Goal: Information Seeking & Learning: Check status

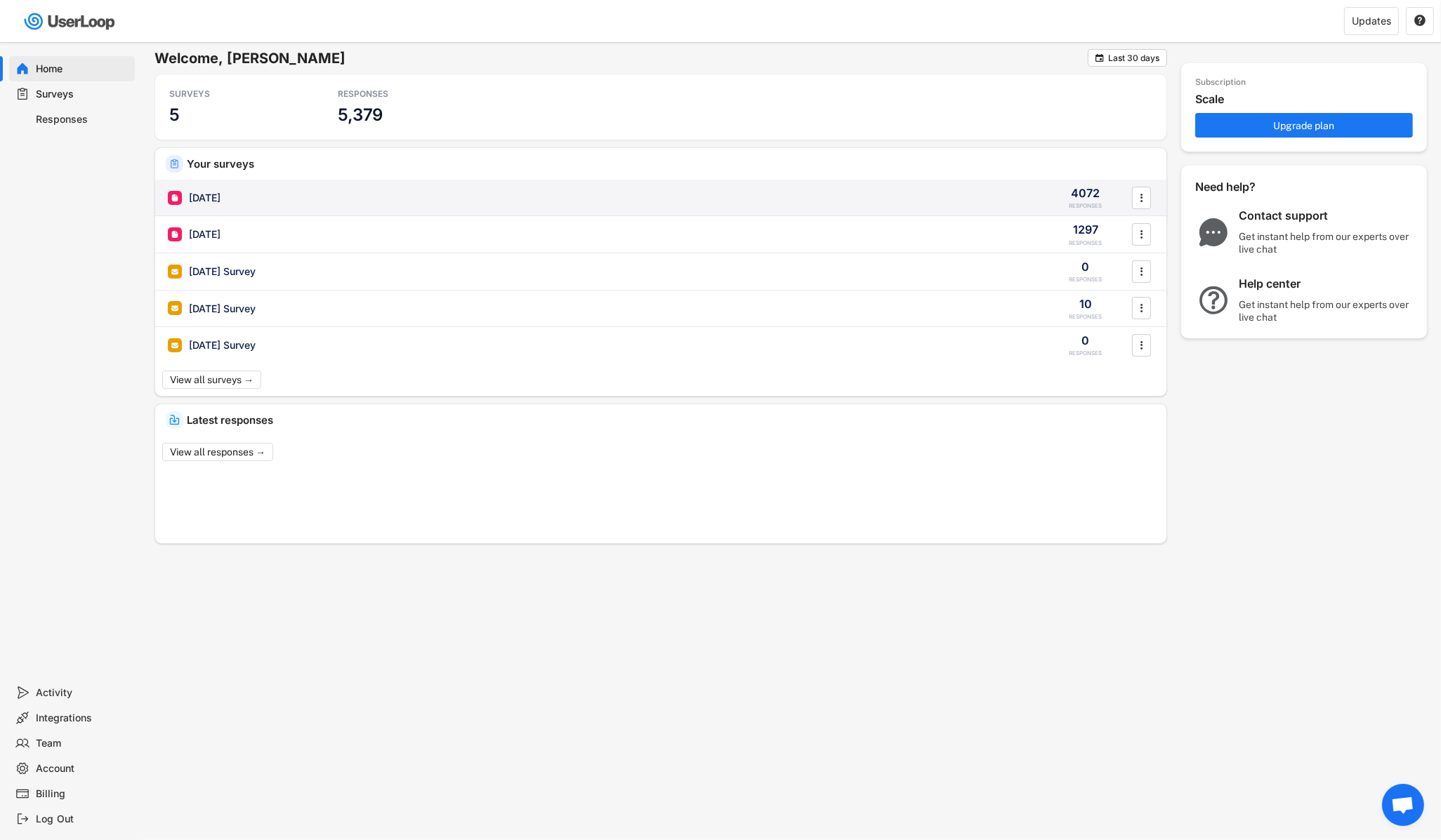
click at [220, 195] on div "[DATE]" at bounding box center [204, 198] width 32 height 14
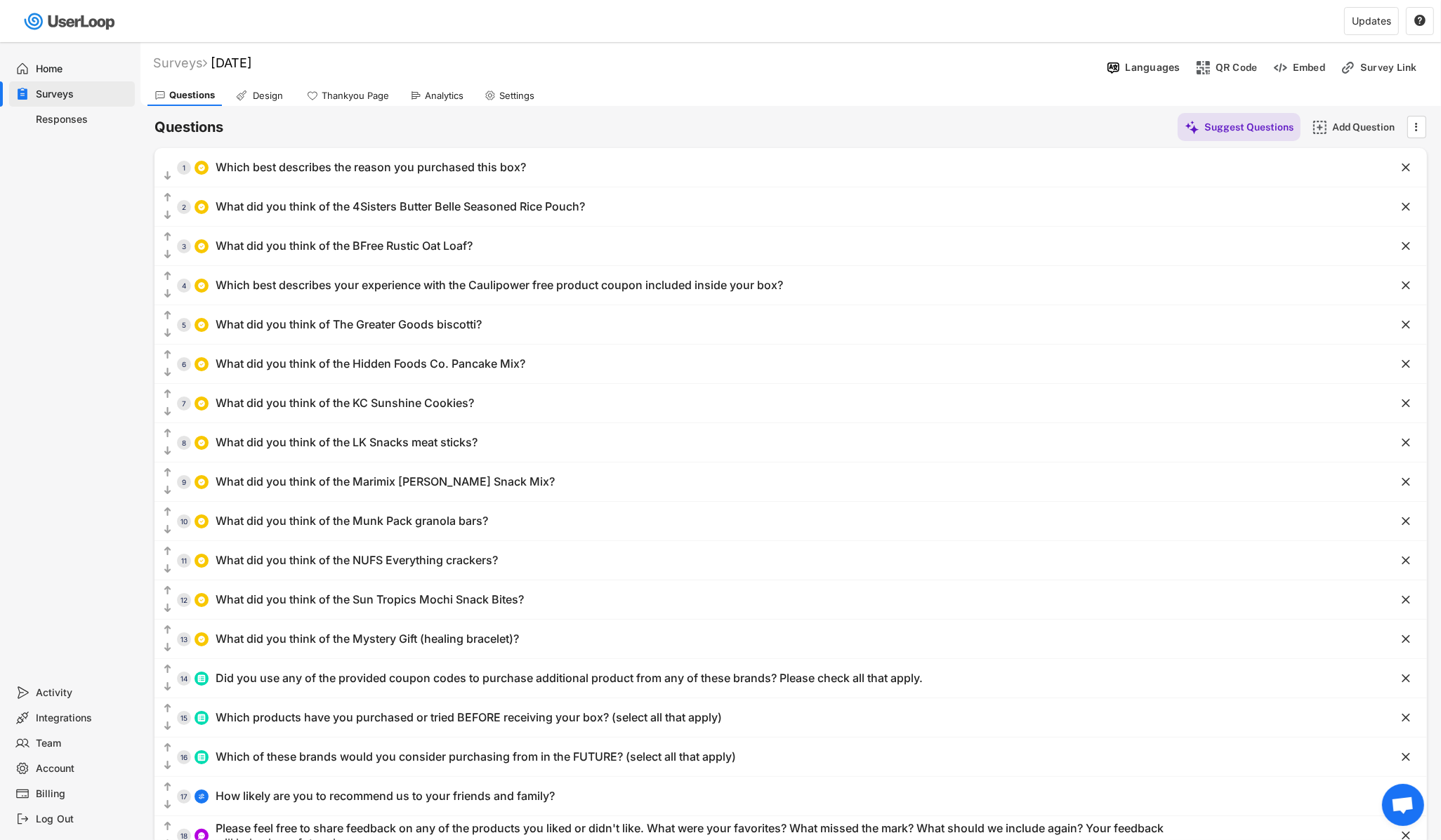
click at [73, 123] on div "Responses" at bounding box center [82, 119] width 92 height 13
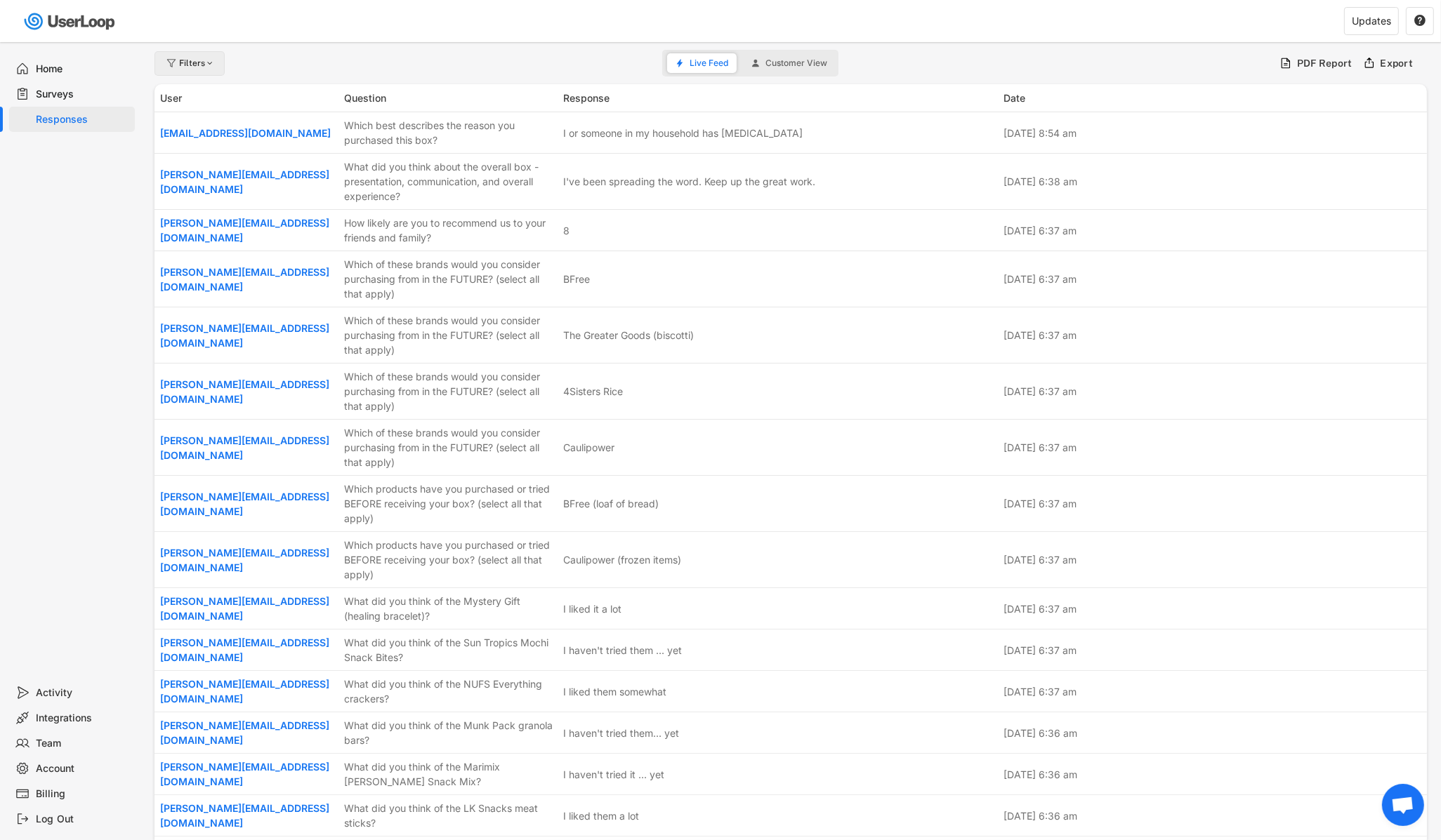
click at [195, 61] on div "Filters" at bounding box center [196, 63] width 36 height 9
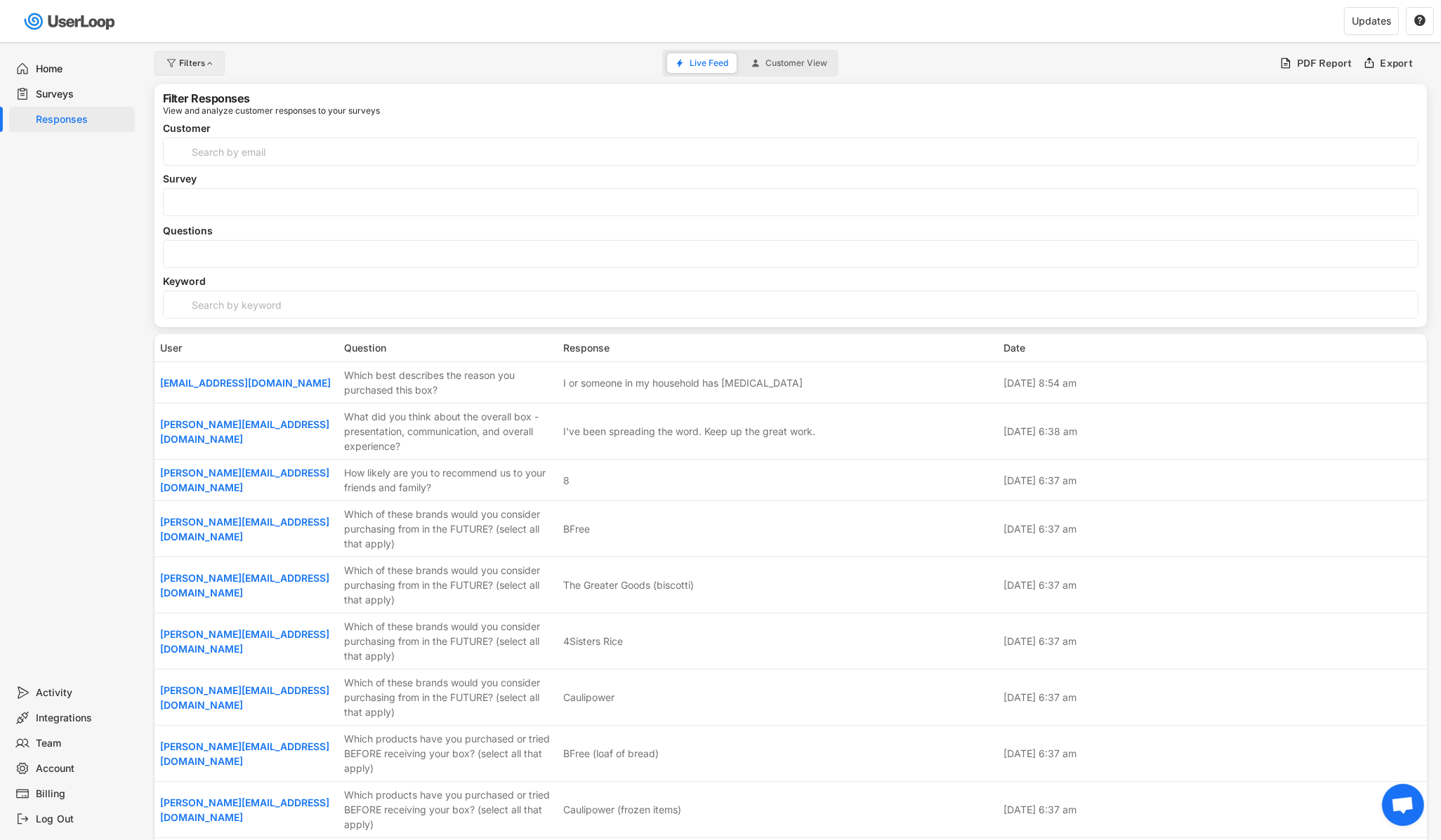
select select
click at [189, 201] on input "search" at bounding box center [794, 203] width 1254 height 12
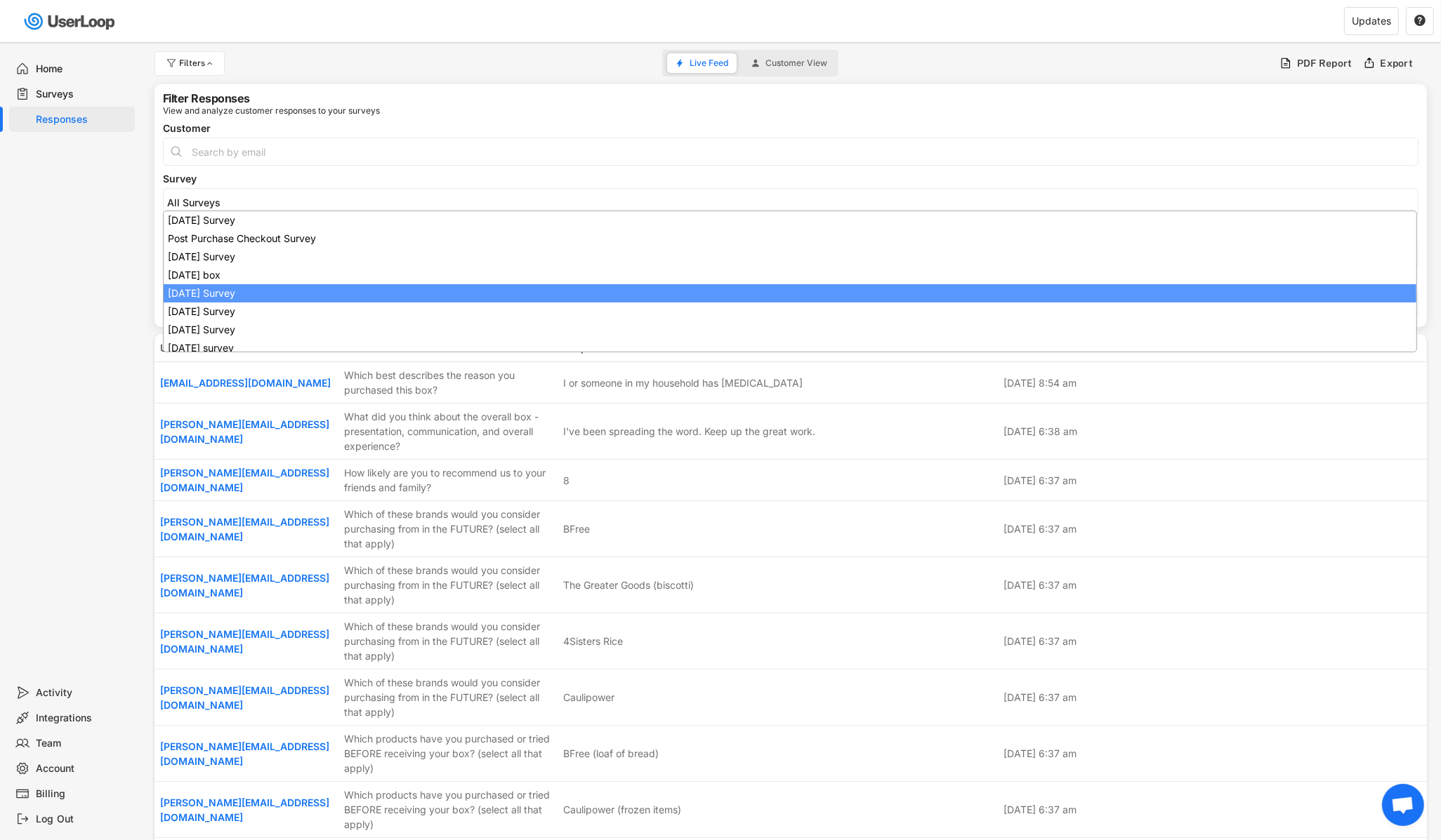
select select
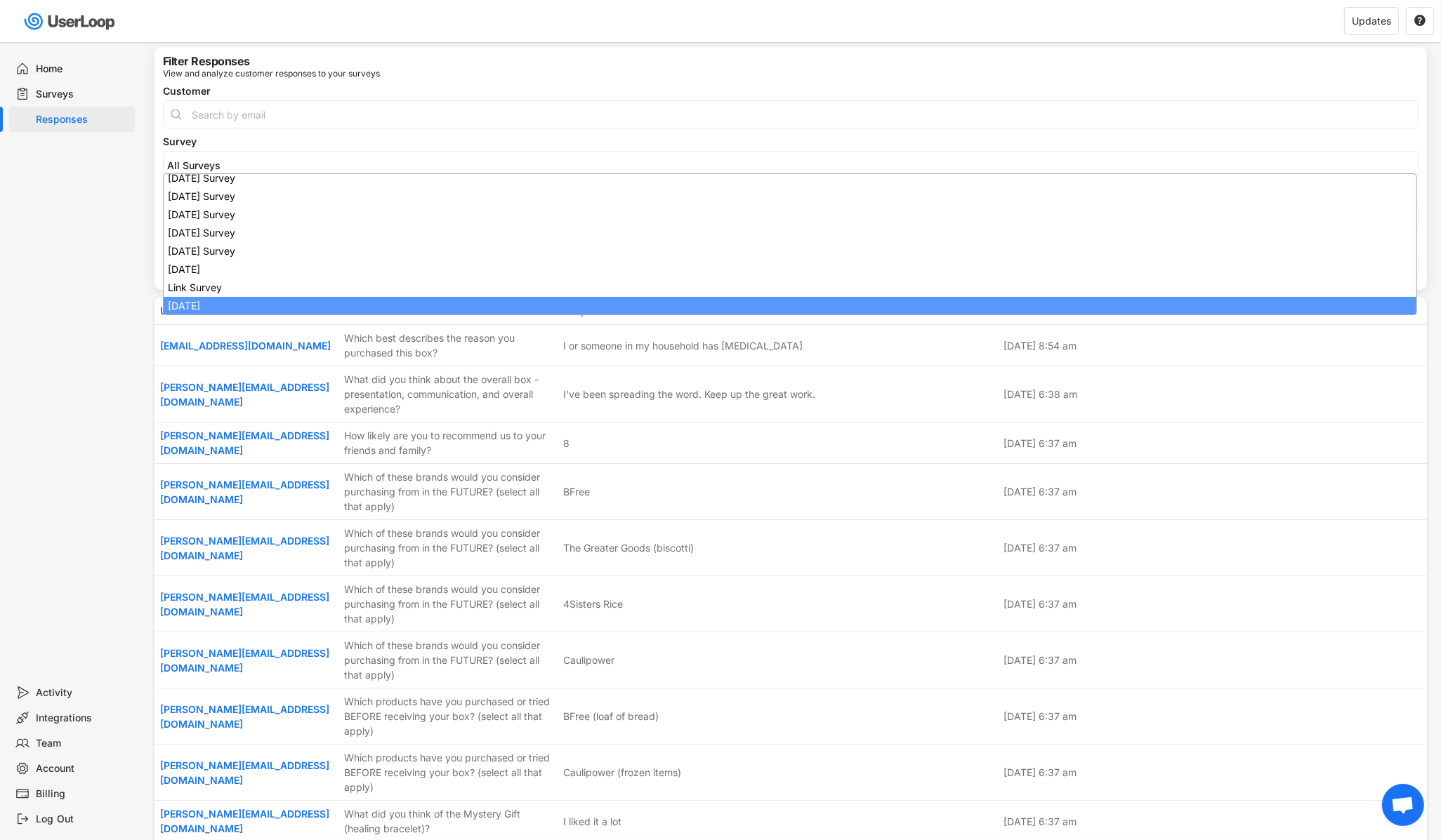
scroll to position [244, 0]
select select "1348695171700984260__LOOKUP__1755023446300x105395441214947330"
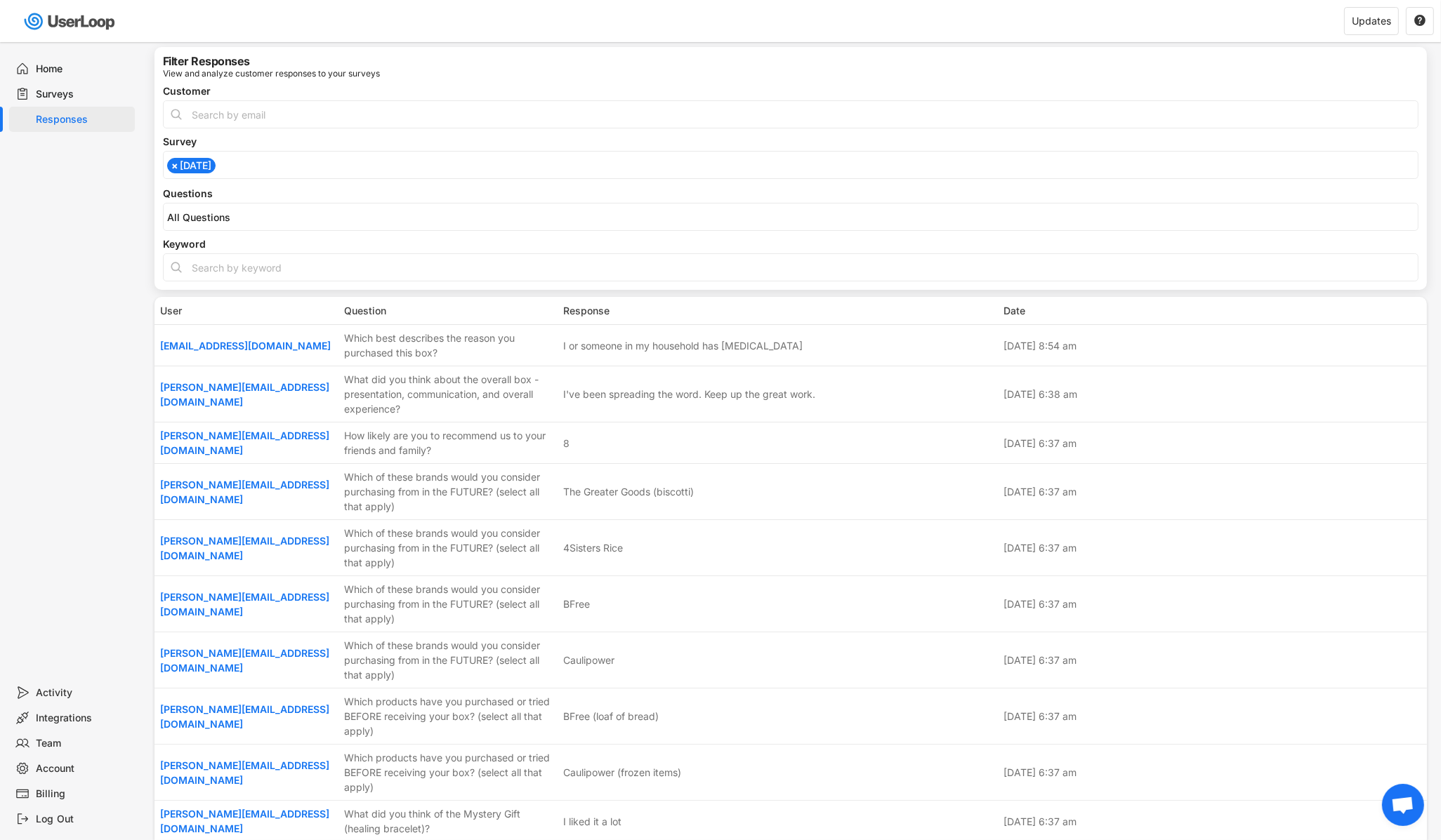
click at [94, 218] on div "Home Surveys Responses" at bounding box center [70, 361] width 140 height 638
click at [91, 284] on div "Home Surveys Responses" at bounding box center [70, 361] width 140 height 638
click at [54, 88] on div "Surveys" at bounding box center [82, 94] width 92 height 13
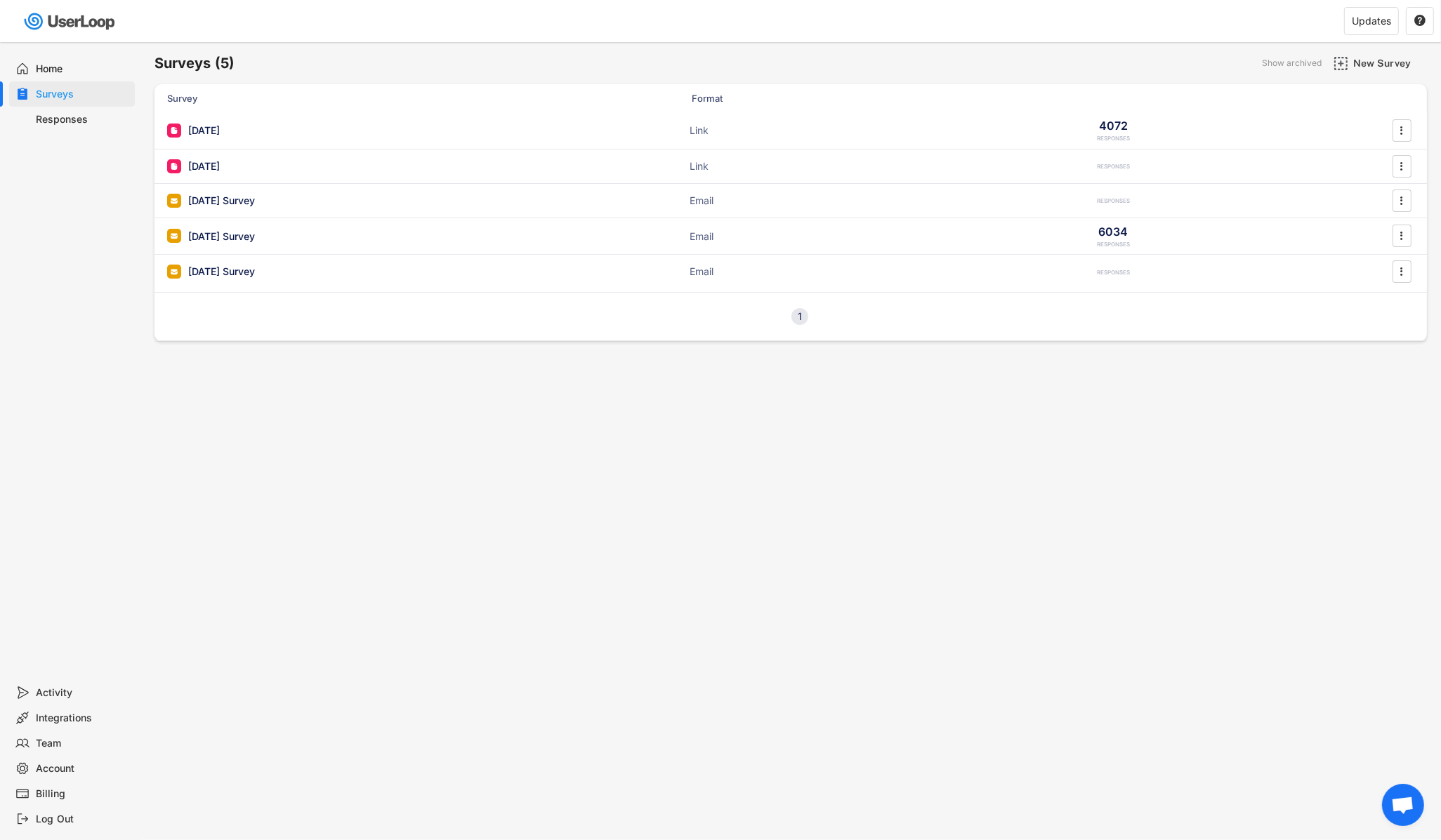
click at [54, 64] on div "Home" at bounding box center [82, 69] width 92 height 13
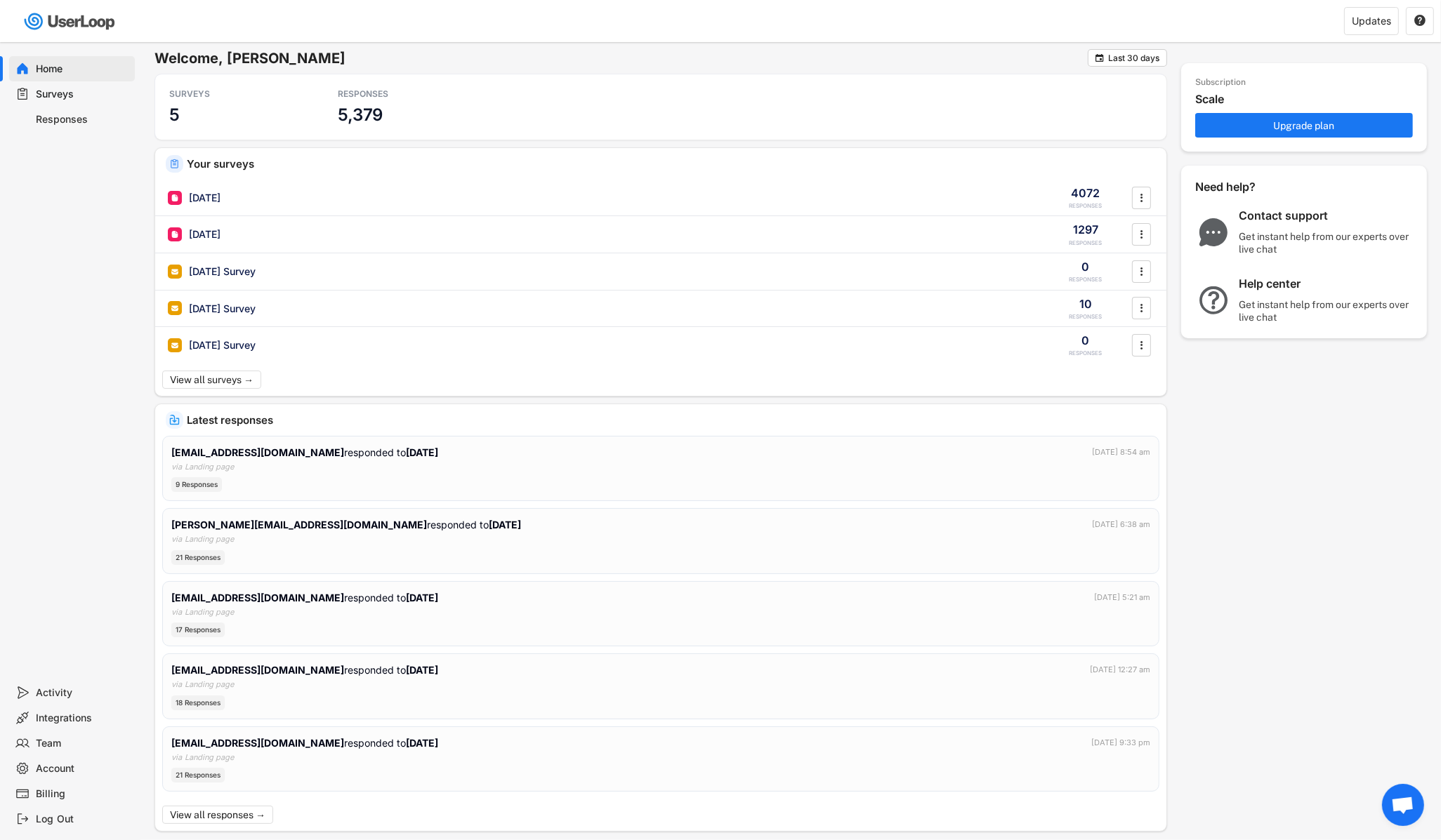
click at [57, 123] on div "Responses" at bounding box center [82, 119] width 92 height 13
select select
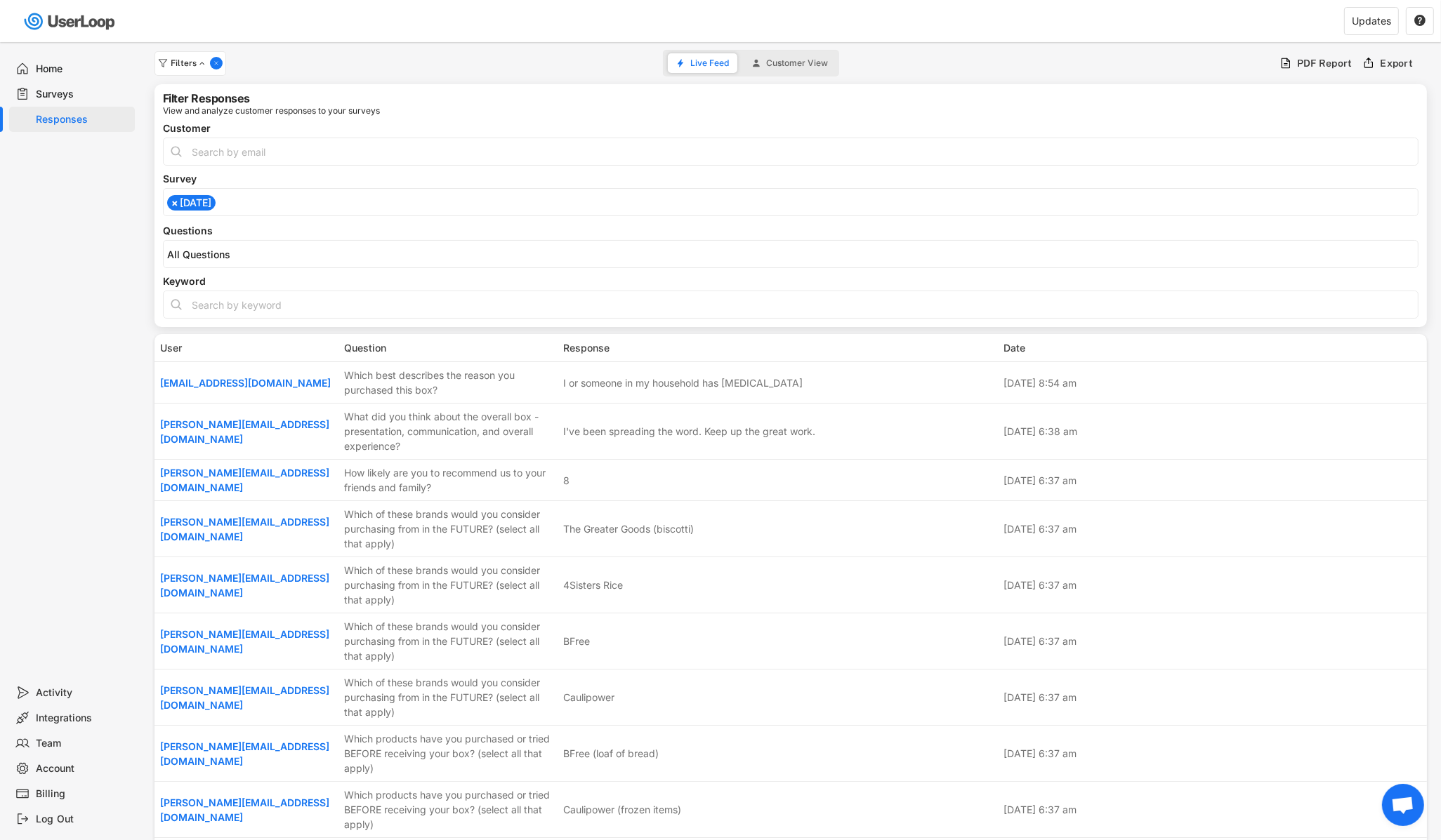
scroll to position [244, 0]
click at [172, 204] on span "×" at bounding box center [175, 203] width 7 height 10
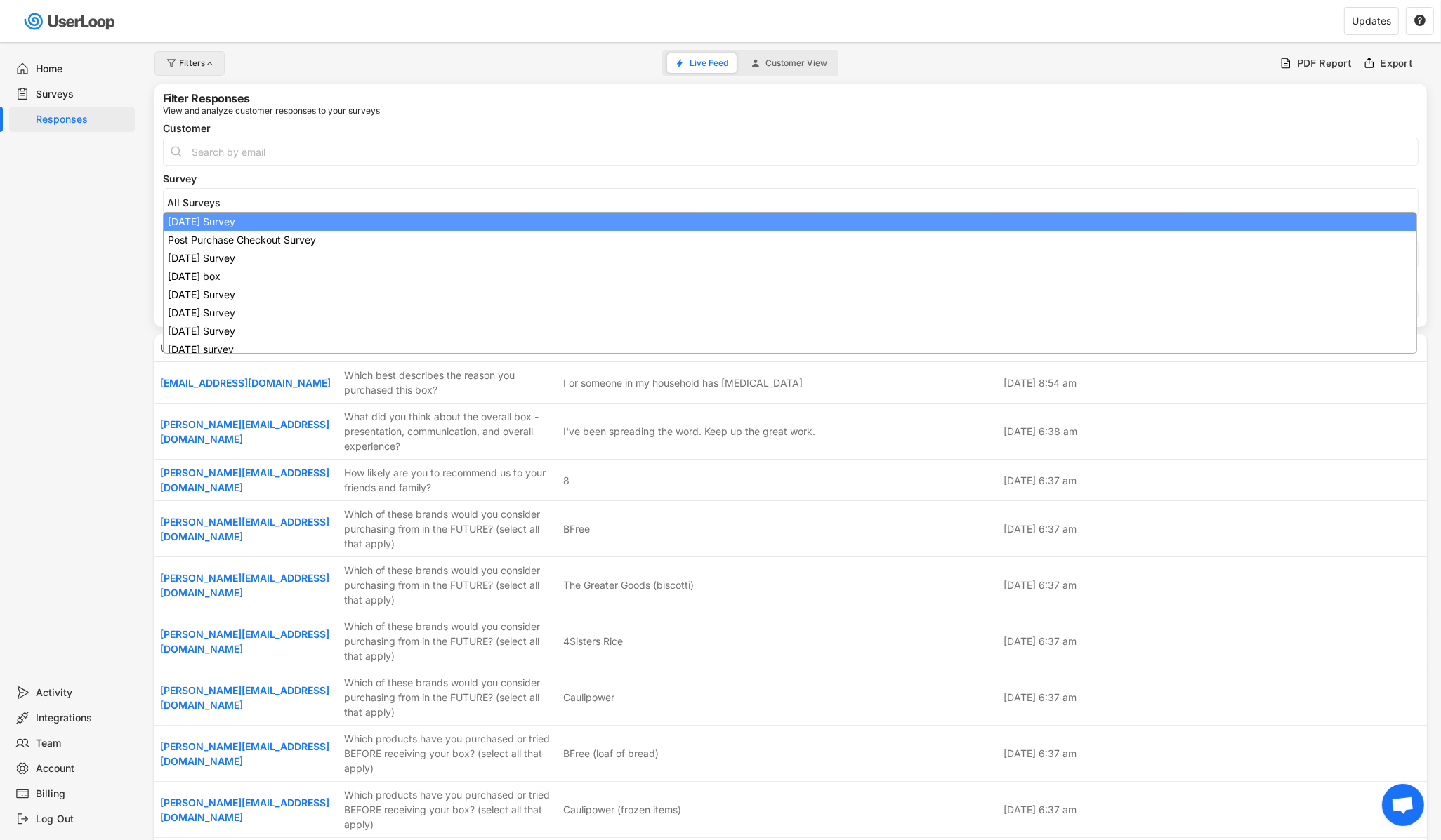
click at [210, 59] on div at bounding box center [211, 63] width 11 height 9
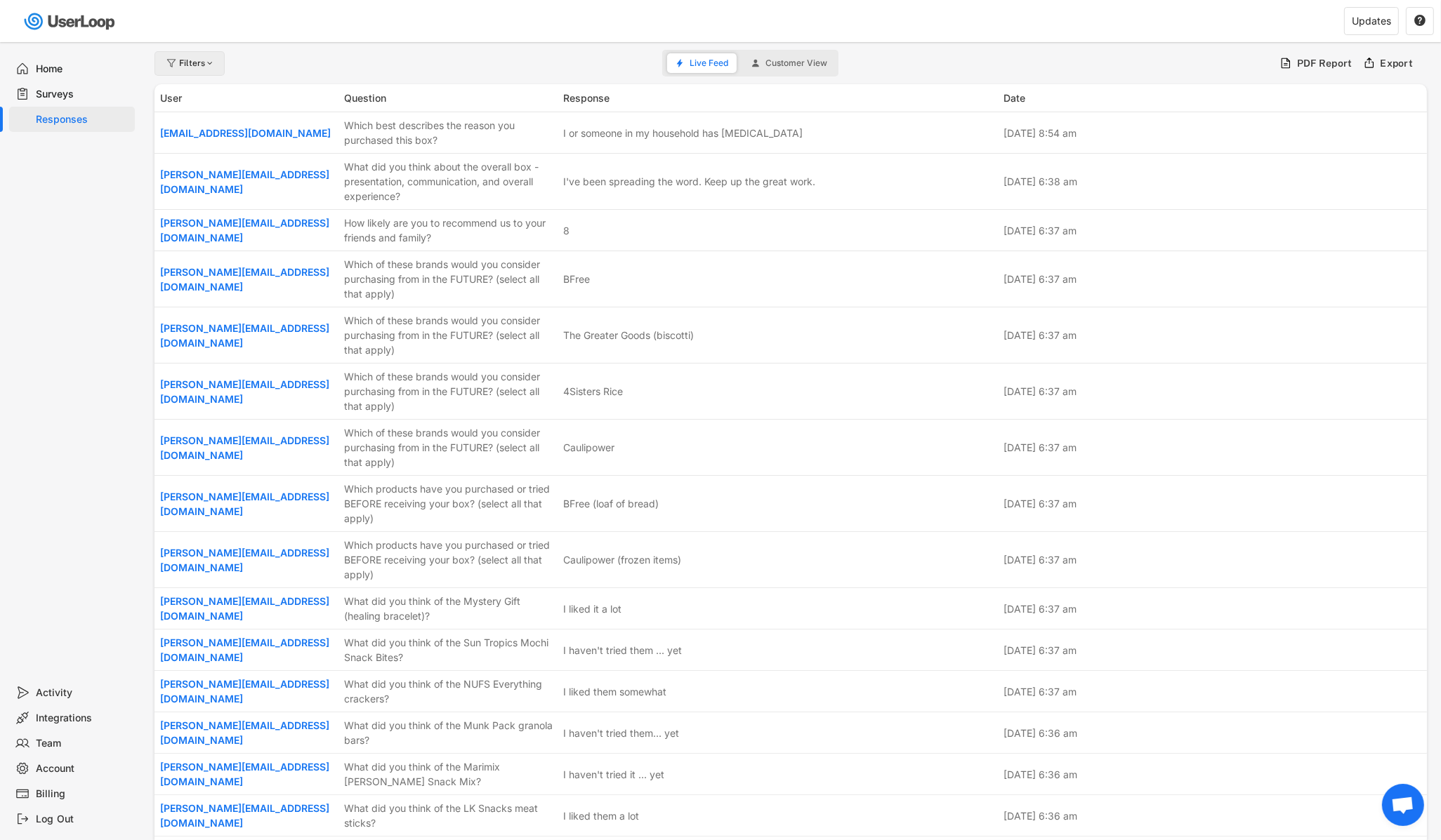
click at [210, 59] on div at bounding box center [211, 63] width 11 height 9
select select
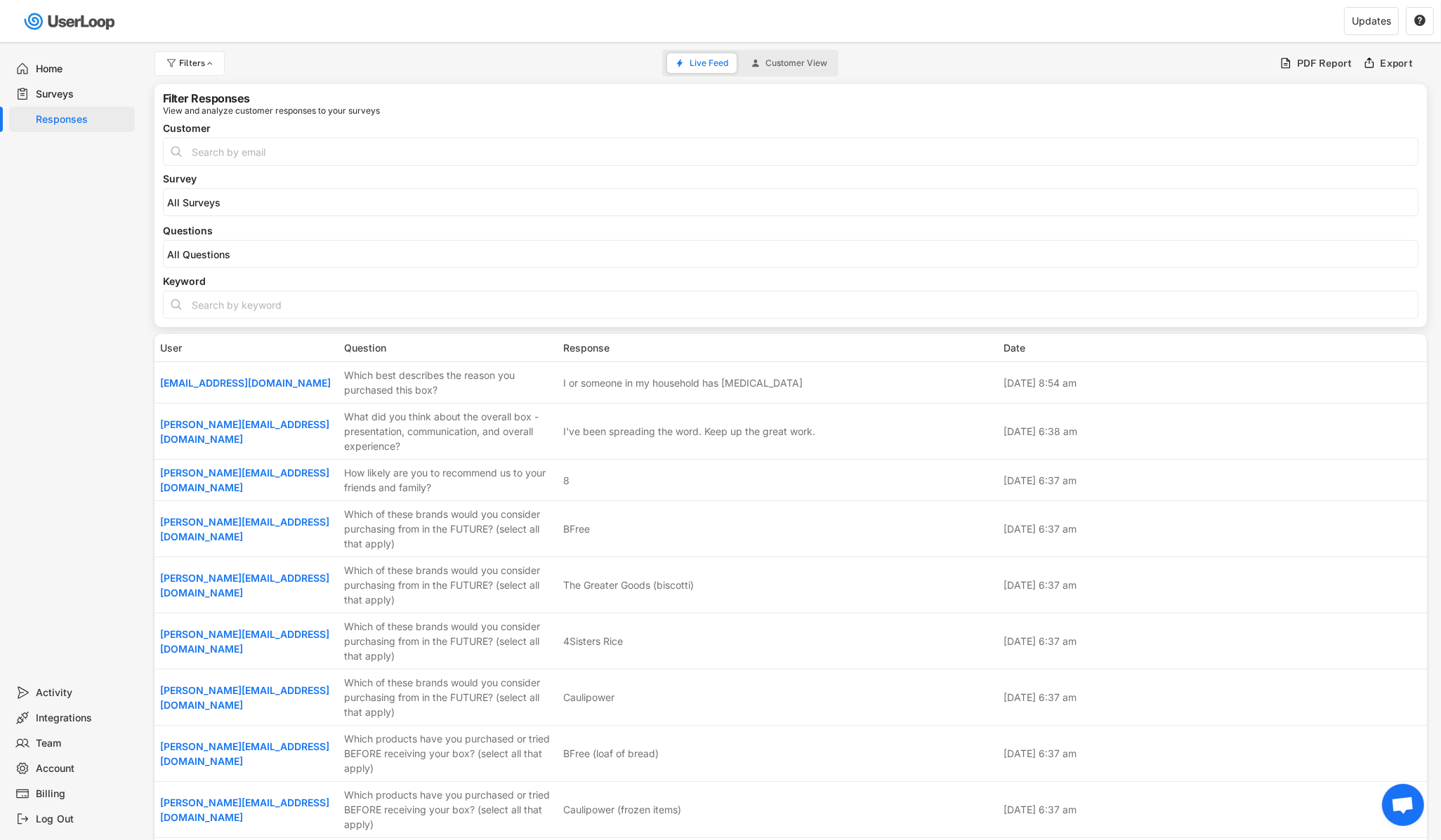
click at [85, 122] on div "Responses" at bounding box center [82, 119] width 92 height 13
click at [54, 85] on div "Surveys" at bounding box center [71, 93] width 126 height 26
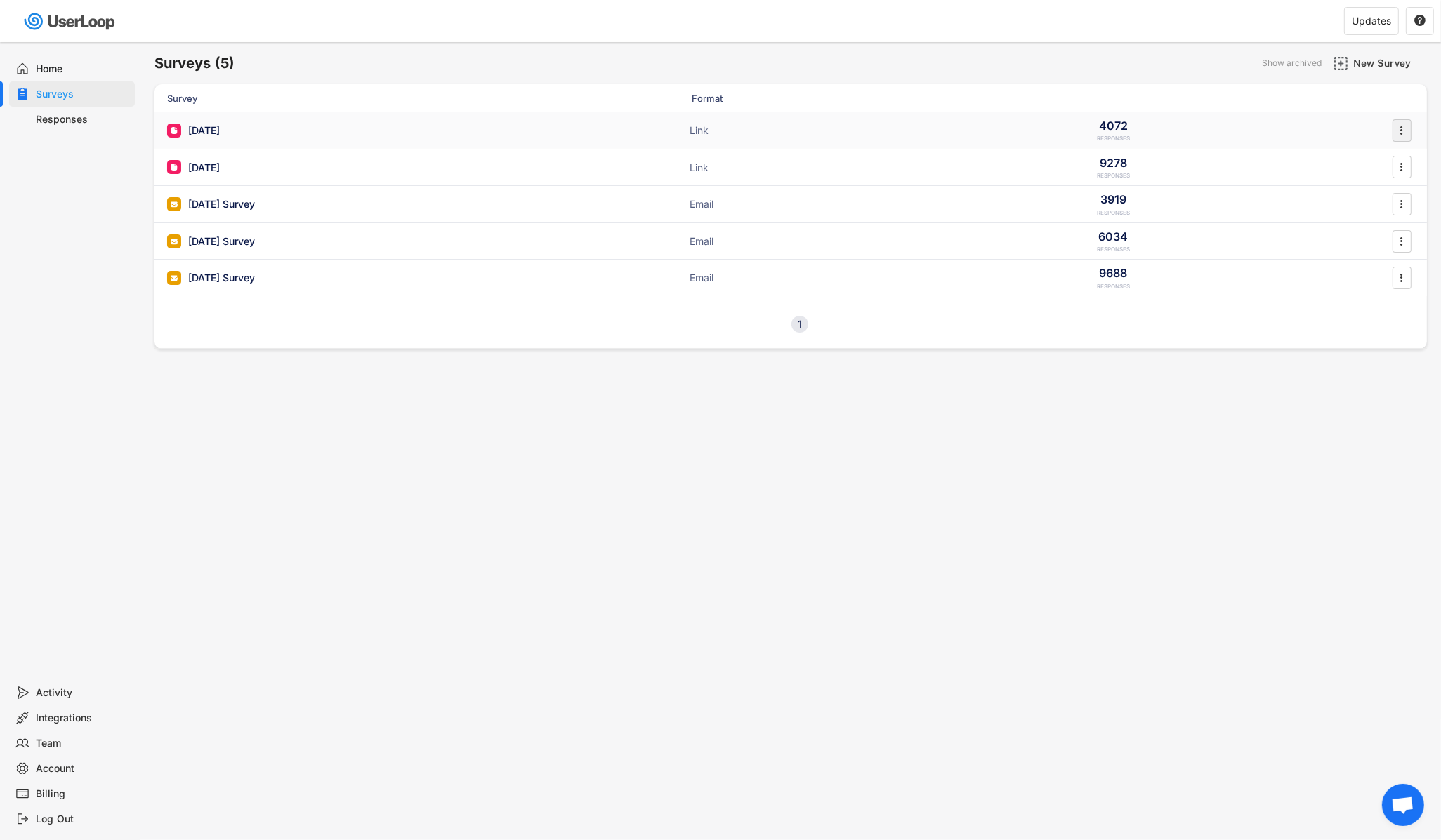
click at [1409, 129] on div "" at bounding box center [1402, 131] width 19 height 23
click at [1349, 220] on div "Analytics" at bounding box center [1382, 216] width 88 height 11
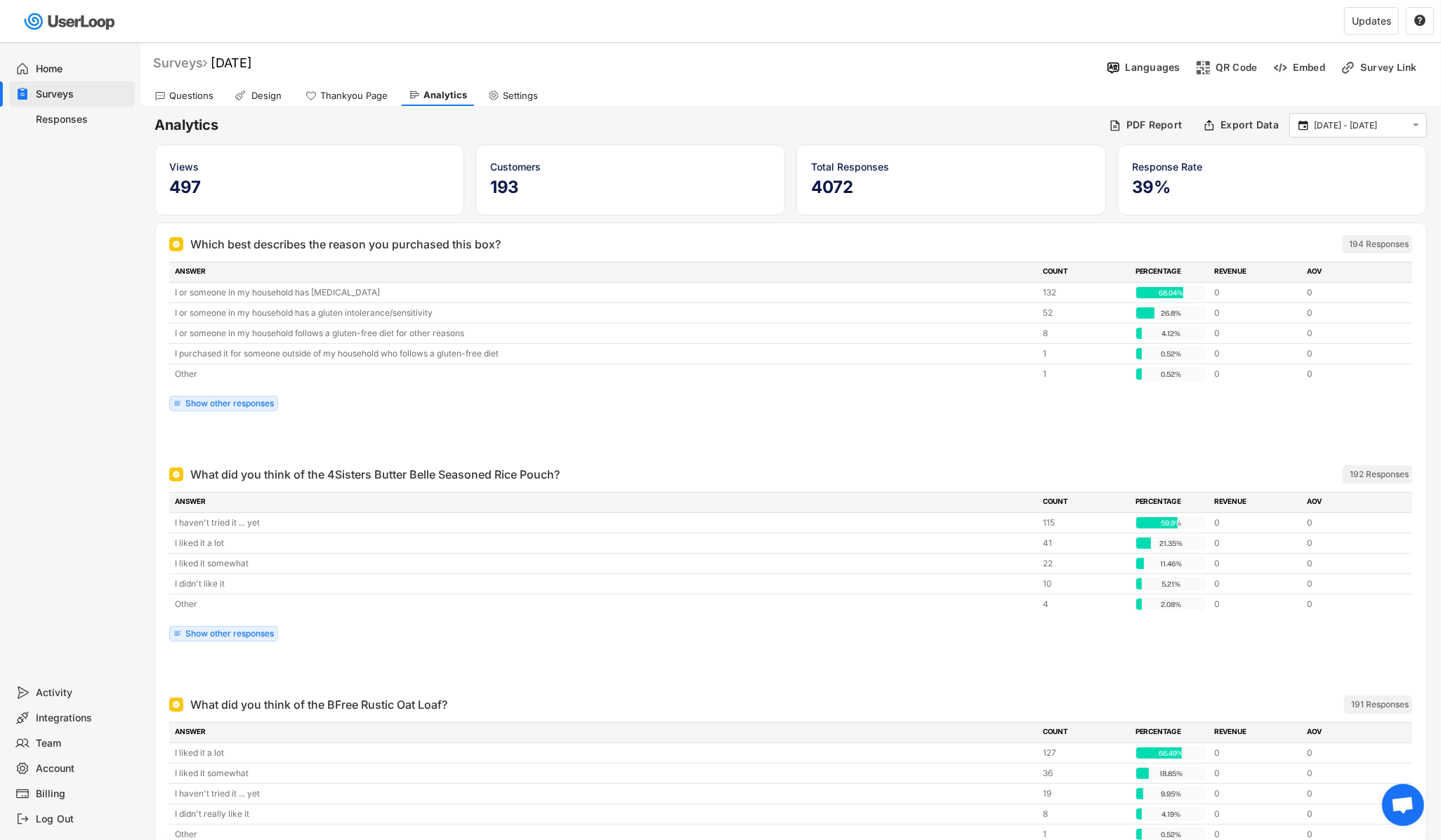
click at [201, 64] on div "Surveys" at bounding box center [180, 63] width 54 height 16
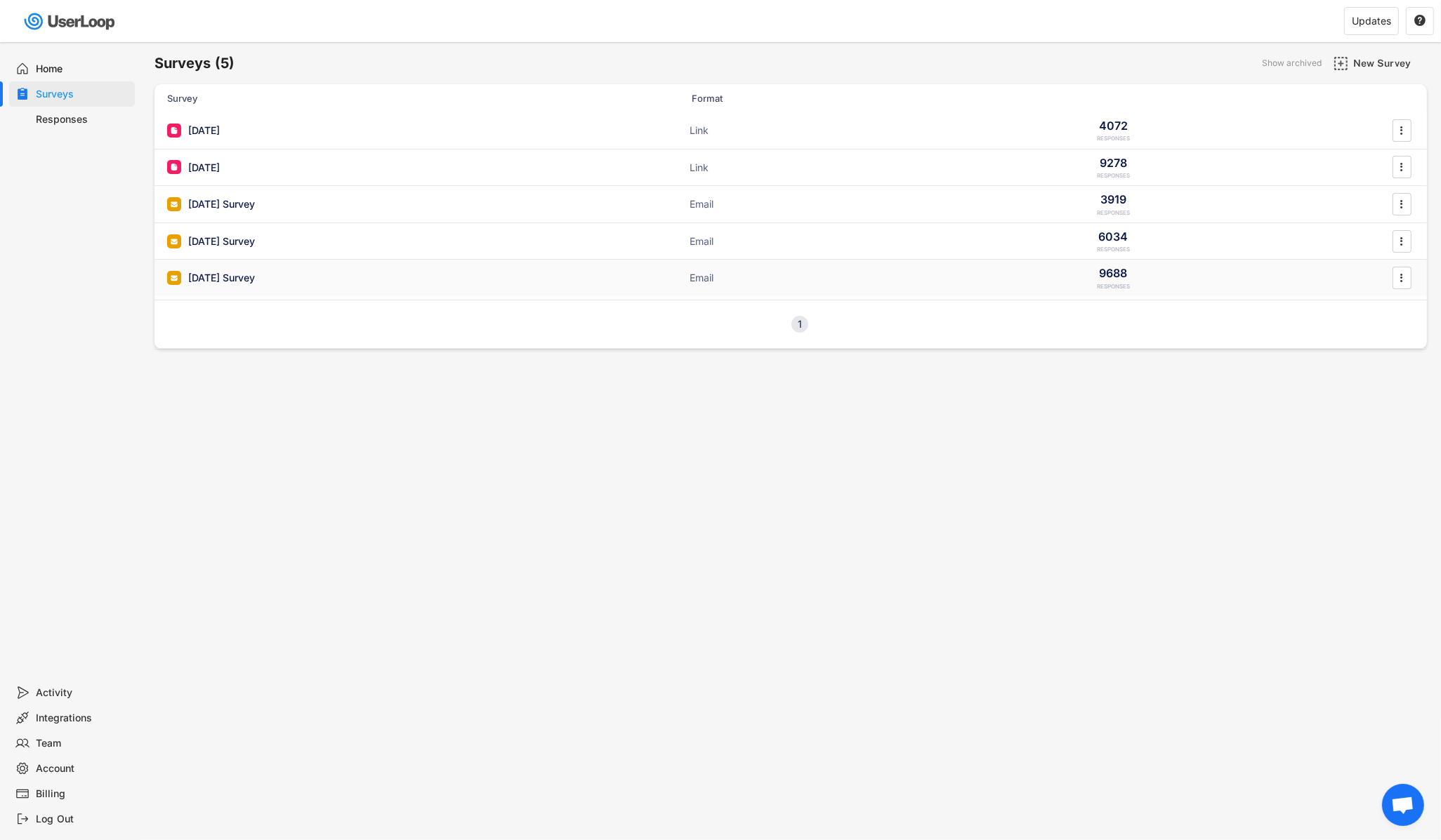
click at [198, 281] on div "[DATE] Survey" at bounding box center [222, 278] width 67 height 14
click at [1400, 127] on text "" at bounding box center [1401, 130] width 3 height 15
click at [220, 124] on div "[DATE]" at bounding box center [204, 130] width 32 height 14
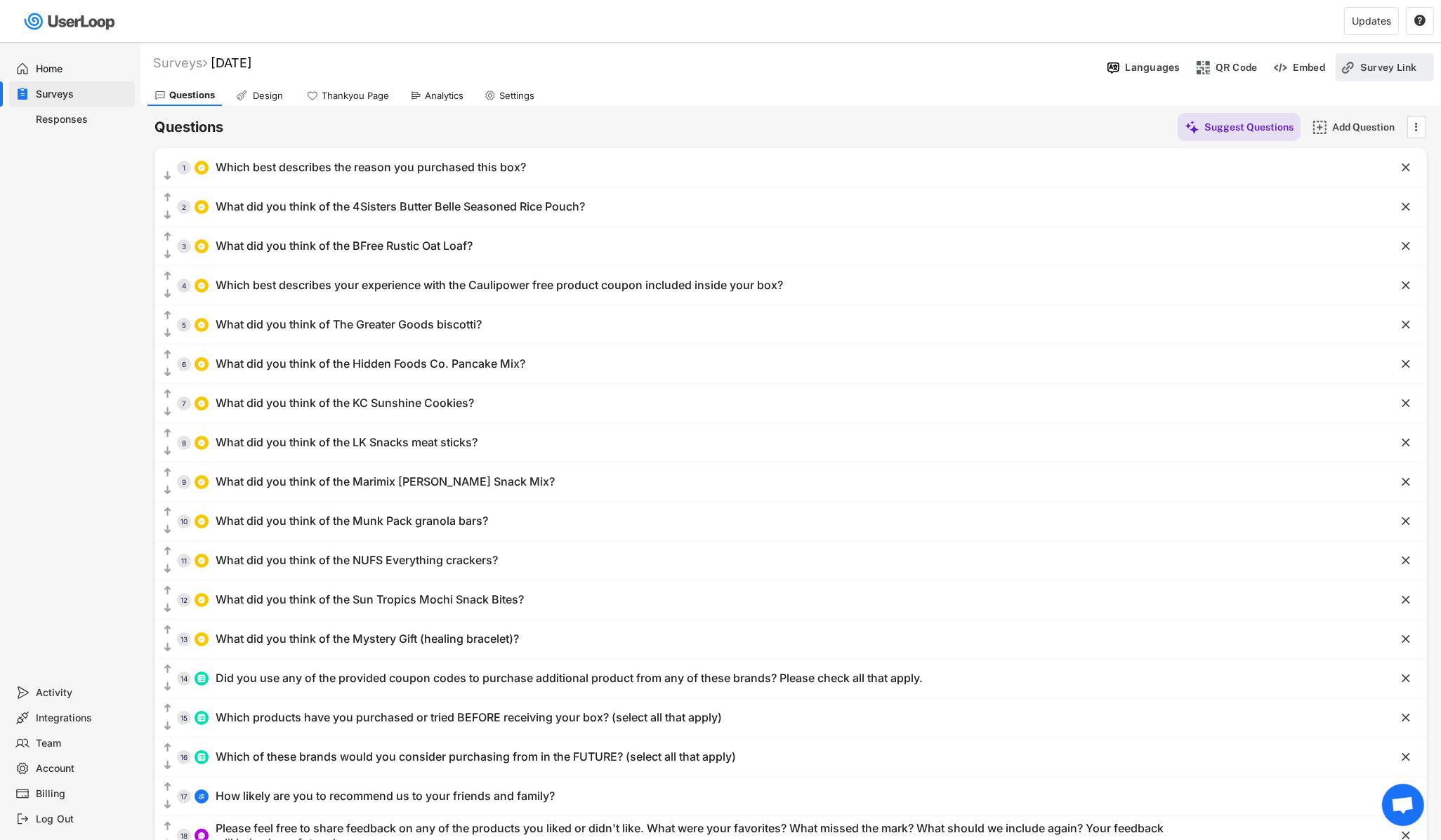
click at [1382, 75] on div "Survey Link" at bounding box center [1395, 68] width 70 height 28
click at [1412, 162] on text "" at bounding box center [1415, 165] width 10 height 17
